Goal: Transaction & Acquisition: Book appointment/travel/reservation

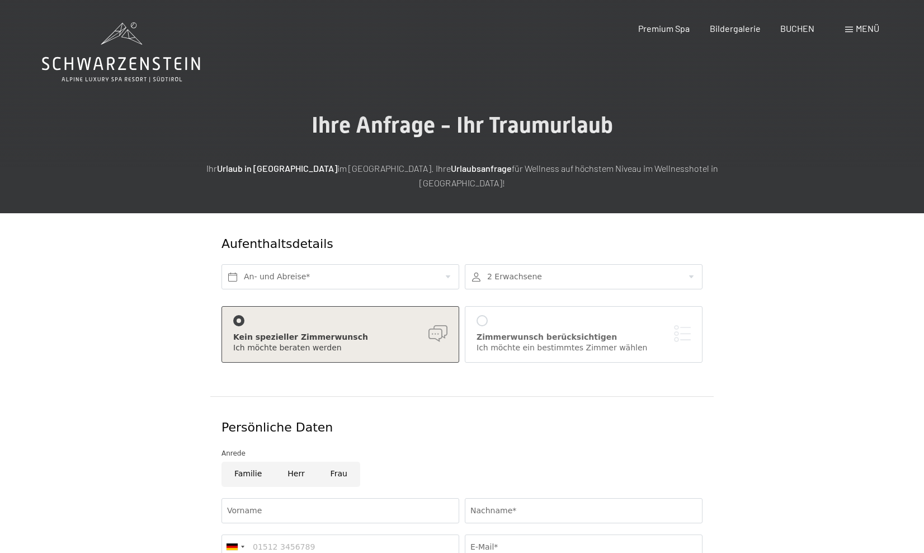
click at [141, 70] on icon at bounding box center [121, 63] width 158 height 13
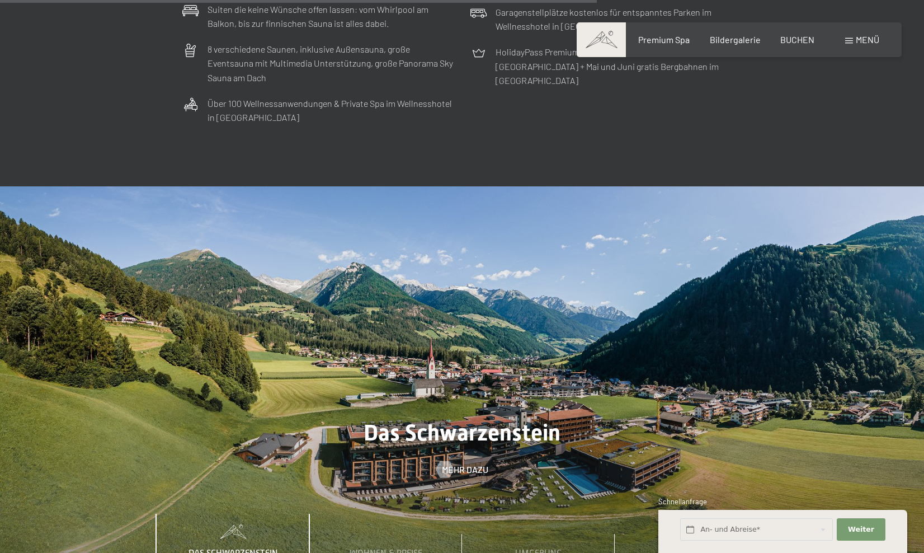
scroll to position [3692, 0]
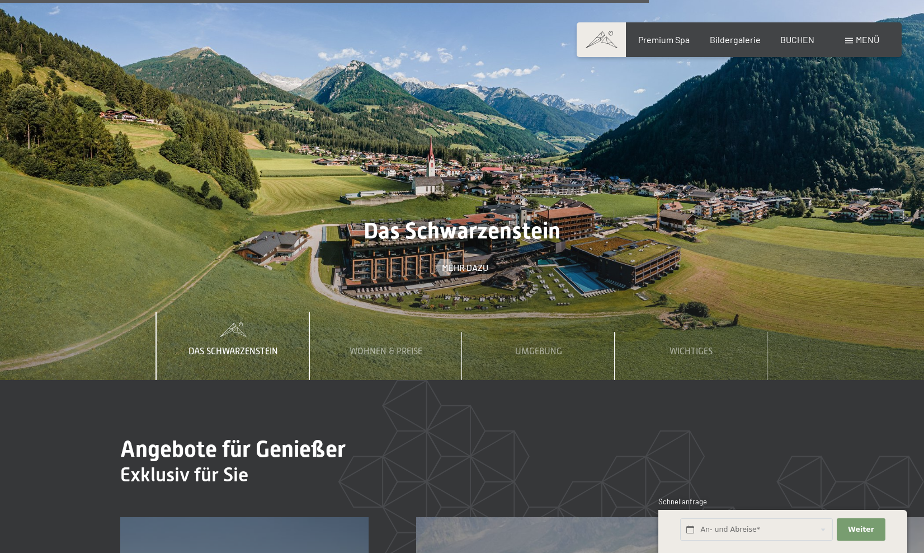
click at [375, 307] on span "Einwilligung Marketing*" at bounding box center [401, 308] width 92 height 11
click at [349, 307] on input "Einwilligung Marketing*" at bounding box center [343, 308] width 11 height 11
checkbox input "false"
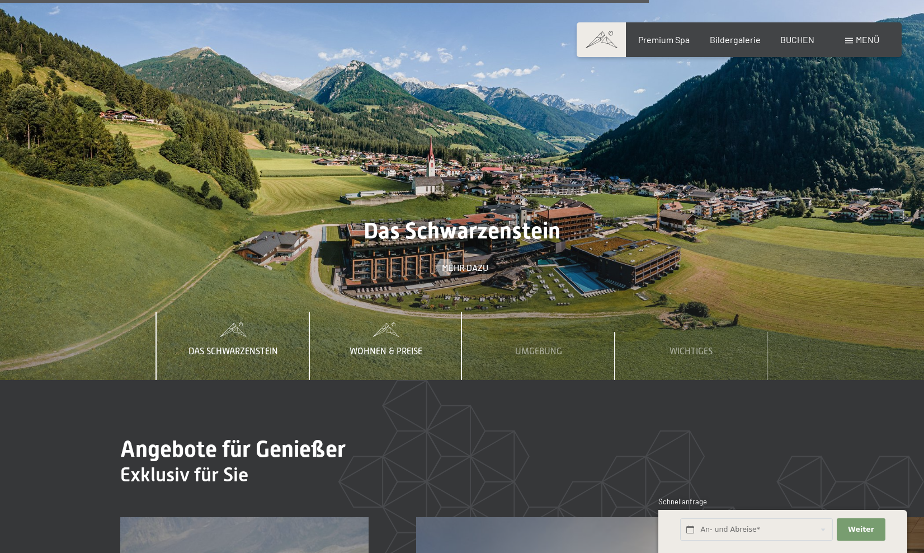
click at [372, 346] on span "Wohnen & Preise" at bounding box center [386, 351] width 73 height 10
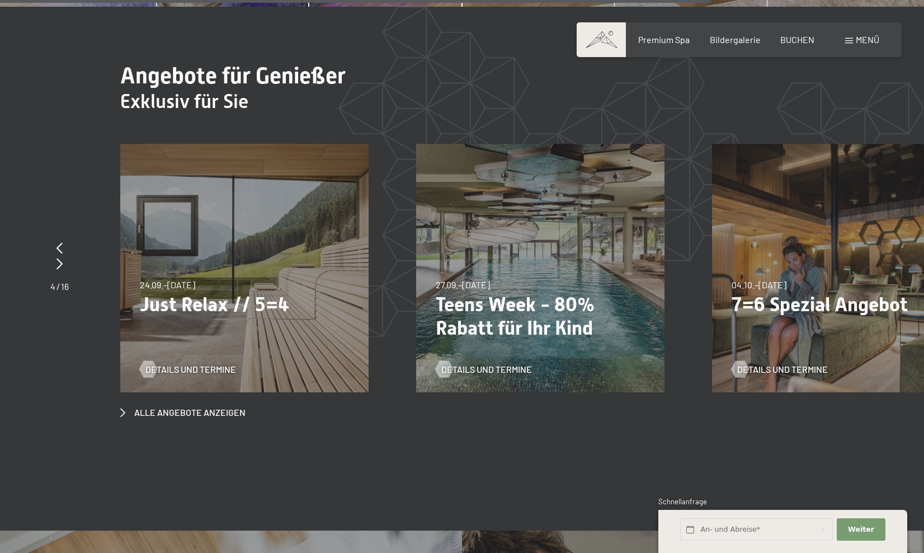
scroll to position [4084, 0]
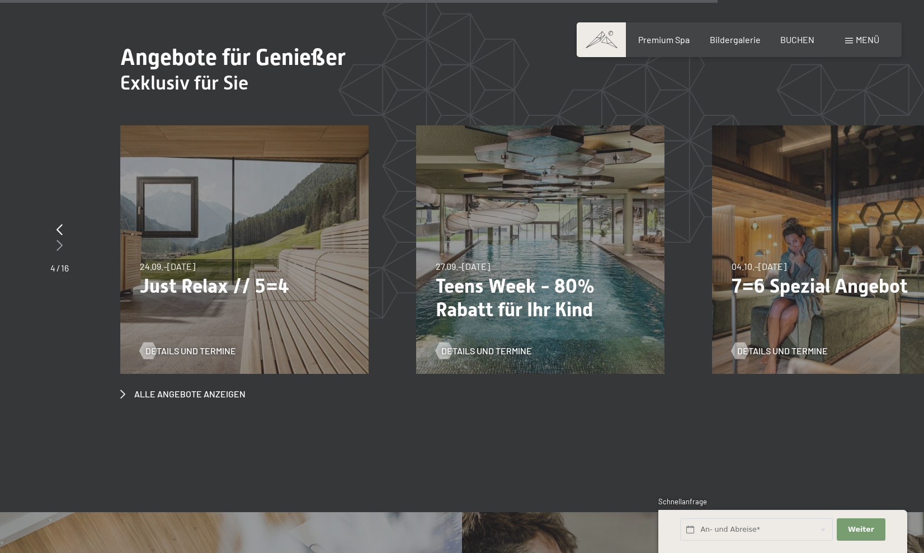
click at [60, 239] on icon at bounding box center [59, 244] width 6 height 11
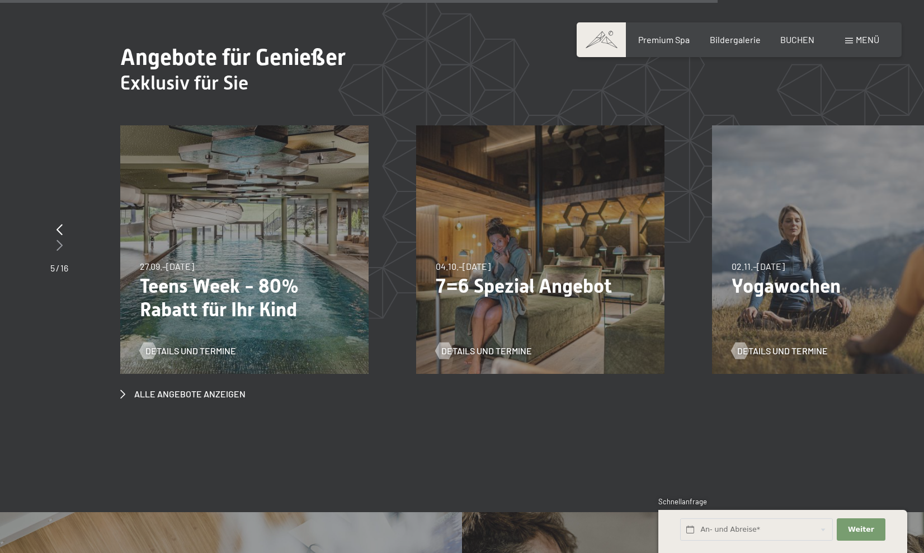
click at [60, 239] on icon at bounding box center [59, 244] width 6 height 11
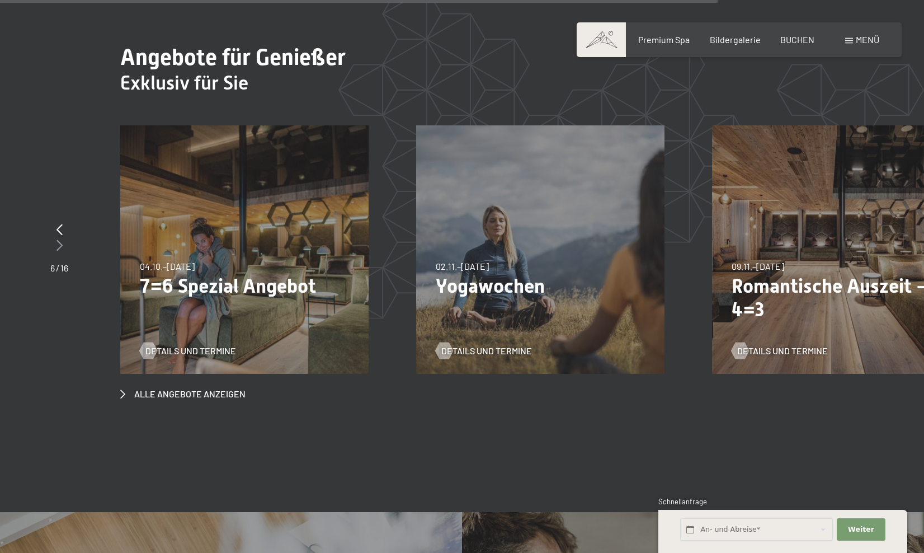
click at [60, 239] on icon at bounding box center [59, 244] width 6 height 11
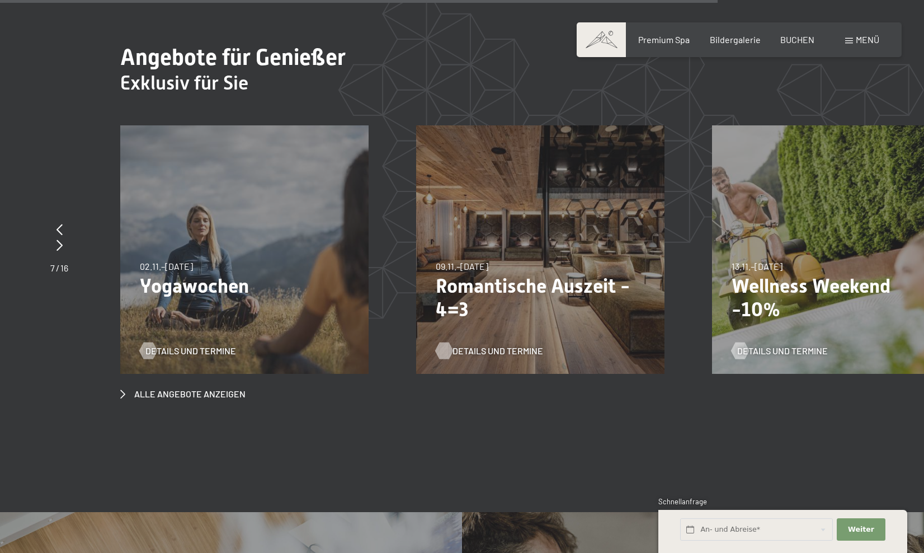
click at [492, 345] on span "Details und Termine" at bounding box center [498, 351] width 91 height 12
